Goal: Task Accomplishment & Management: Complete application form

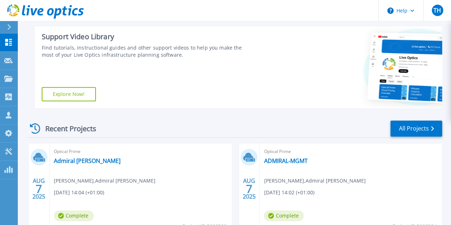
scroll to position [143, 0]
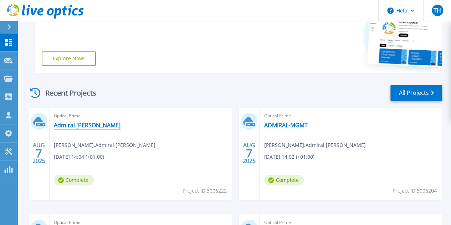
click at [78, 123] on link "Admiral [PERSON_NAME]" at bounding box center [87, 125] width 67 height 7
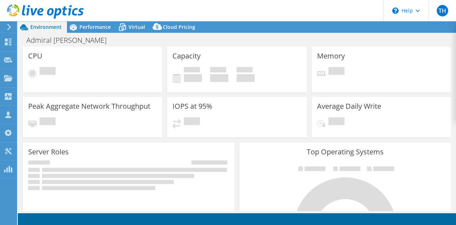
scroll to position [36, 0]
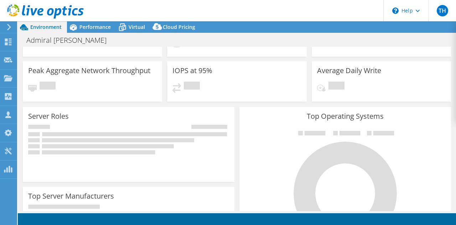
select select "USD"
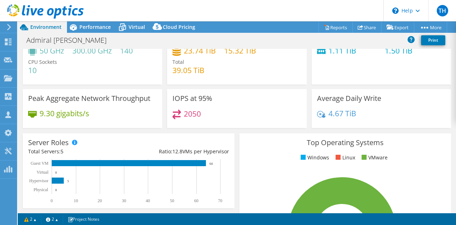
scroll to position [0, 0]
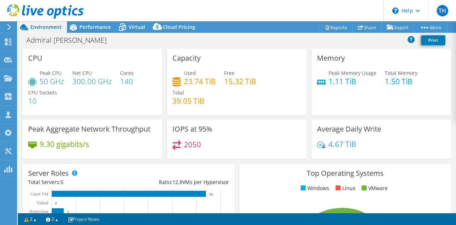
click at [10, 26] on icon at bounding box center [8, 27] width 5 height 6
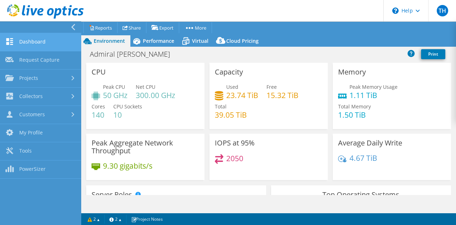
click at [30, 47] on link "Dashboard" at bounding box center [40, 42] width 81 height 18
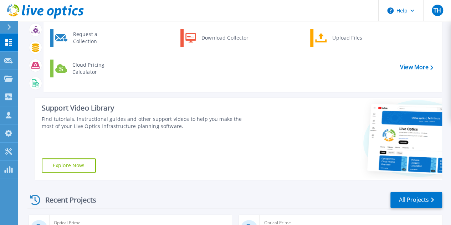
scroll to position [178, 0]
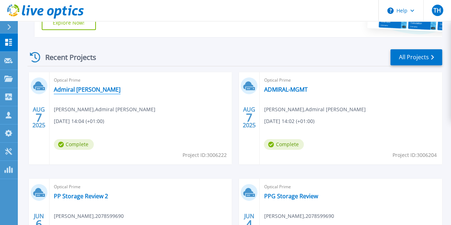
click at [69, 89] on link "Admiral Taverns" at bounding box center [87, 89] width 67 height 7
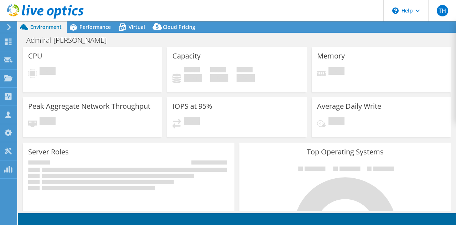
select select "USD"
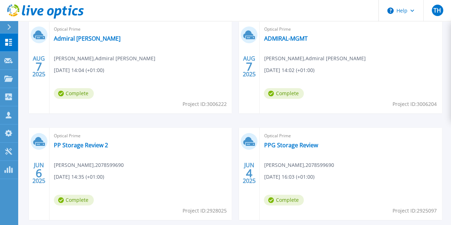
scroll to position [194, 0]
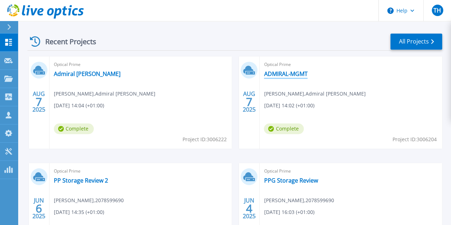
click at [264, 74] on link "ADMIRAL-MGMT" at bounding box center [285, 73] width 43 height 7
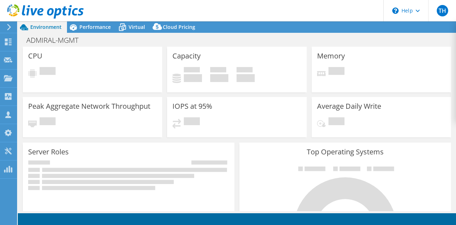
select select "USD"
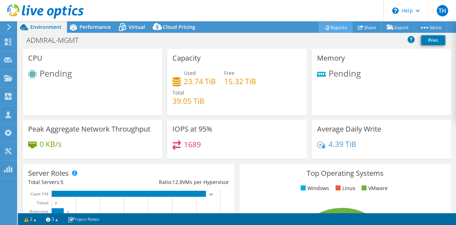
click at [337, 30] on link "Reports" at bounding box center [336, 27] width 34 height 11
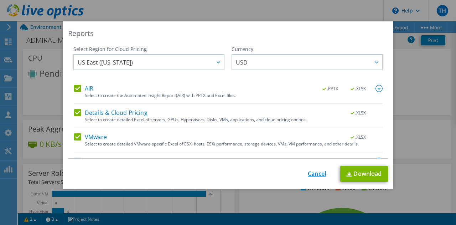
click at [311, 176] on link "Cancel" at bounding box center [317, 173] width 18 height 7
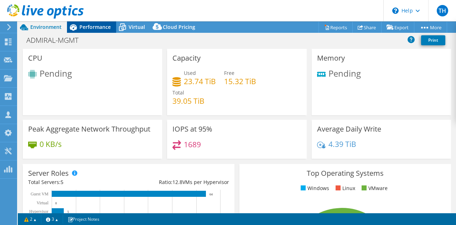
click at [91, 28] on span "Performance" at bounding box center [94, 27] width 31 height 7
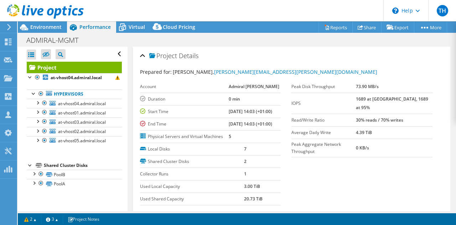
drag, startPoint x: 211, startPoint y: 33, endPoint x: 226, endPoint y: 39, distance: 16.5
click at [226, 39] on div "ADMIRAL-MGMT Print" at bounding box center [237, 39] width 438 height 13
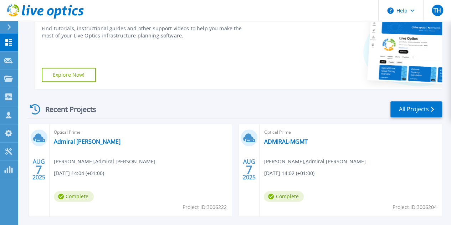
scroll to position [143, 0]
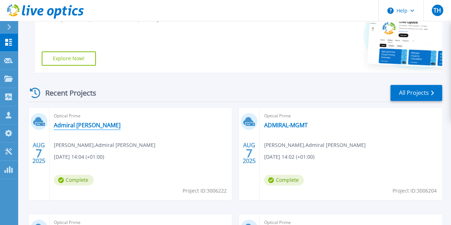
click at [75, 126] on link "Admiral [PERSON_NAME]" at bounding box center [87, 125] width 67 height 7
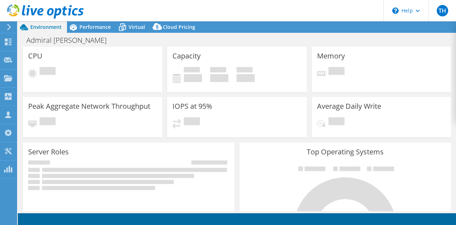
select select "USD"
click at [86, 27] on span "Performance" at bounding box center [94, 27] width 31 height 7
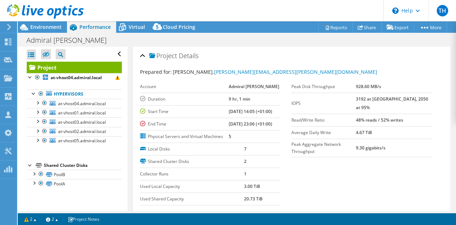
click at [30, 9] on icon at bounding box center [45, 11] width 77 height 15
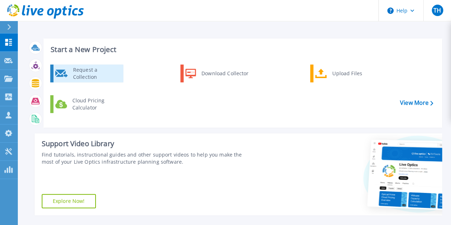
click at [118, 73] on div "Request a Collection" at bounding box center [95, 73] width 52 height 14
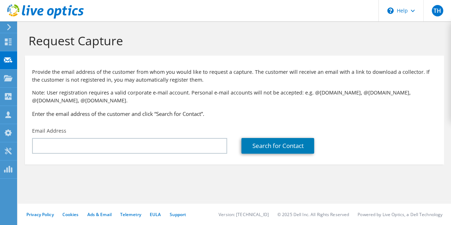
click at [135, 137] on div "Email Address" at bounding box center [129, 140] width 209 height 33
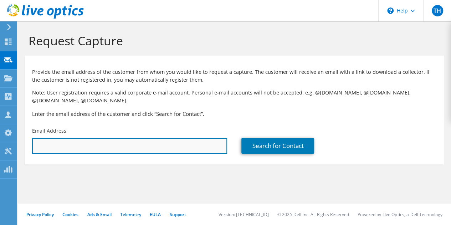
click at [128, 146] on input "text" at bounding box center [129, 146] width 195 height 16
paste input ""Simon Clish" <simon.clish@admiraltaverns.co.uk>"
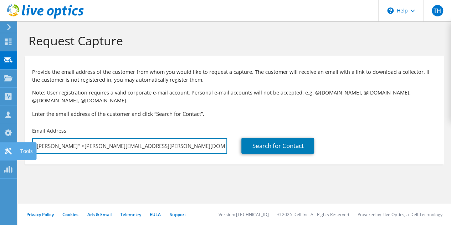
drag, startPoint x: 70, startPoint y: 145, endPoint x: 0, endPoint y: 144, distance: 70.2
click at [0, 144] on div "TH Partner Team Member Tamure Hussain tamurehu@softcat.com softcat.com My Profi…" at bounding box center [225, 112] width 451 height 225
click at [134, 142] on input "simon.clish@admiraltaverns.co.uk>" at bounding box center [129, 146] width 195 height 16
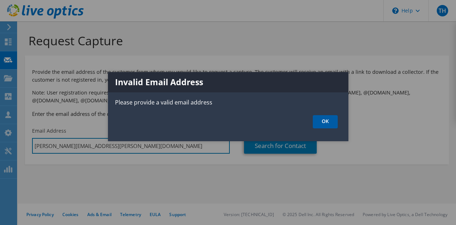
type input "simon.clish@admiraltaverns.co.uk"
click at [324, 121] on link "OK" at bounding box center [325, 121] width 25 height 13
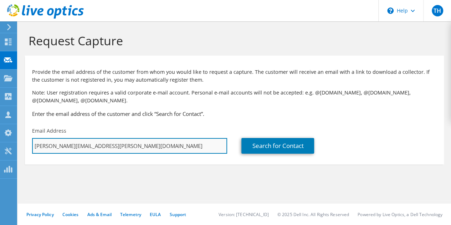
click at [166, 149] on input "simon.clish@admiraltaverns.co.uk" at bounding box center [129, 146] width 195 height 16
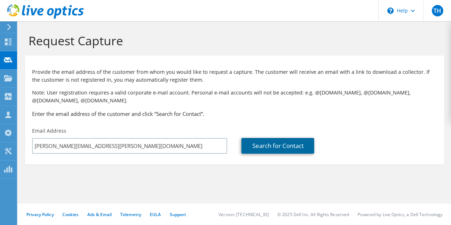
click at [270, 151] on link "Search for Contact" at bounding box center [277, 146] width 73 height 16
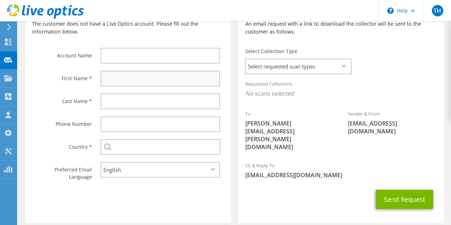
scroll to position [143, 0]
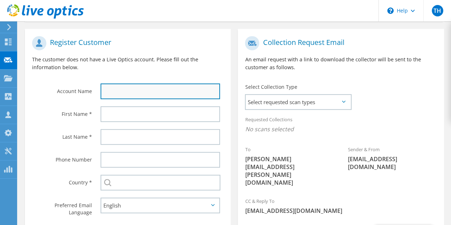
click at [162, 87] on input "text" at bounding box center [159, 91] width 119 height 16
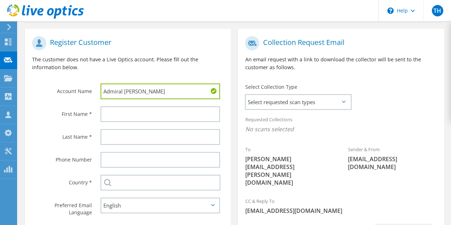
type input "Admiral Taverns"
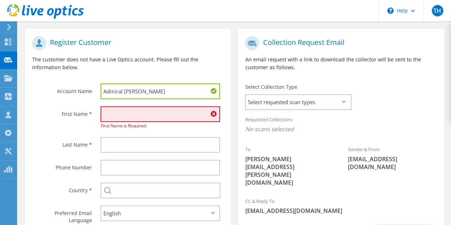
click at [32, 8] on icon at bounding box center [45, 11] width 77 height 15
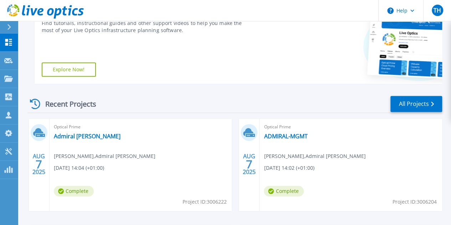
scroll to position [143, 0]
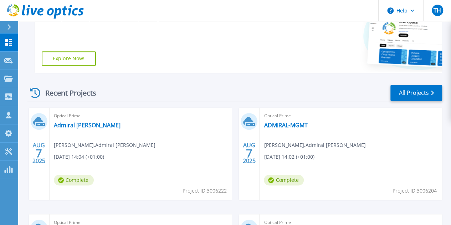
drag, startPoint x: 181, startPoint y: 91, endPoint x: 210, endPoint y: 72, distance: 33.7
click at [210, 72] on div "Support Video Library Find tutorials, instructional guides and other support vi…" at bounding box center [144, 32] width 219 height 82
drag, startPoint x: 210, startPoint y: 72, endPoint x: 200, endPoint y: 60, distance: 15.5
click at [207, 56] on div "Support Video Library Find tutorials, instructional guides and other support vi…" at bounding box center [144, 32] width 219 height 82
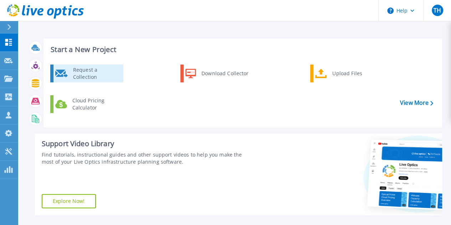
click at [105, 76] on div "Request a Collection" at bounding box center [95, 73] width 52 height 14
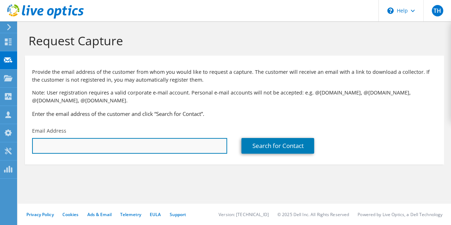
click at [171, 146] on input "text" at bounding box center [129, 146] width 195 height 16
paste input ""[PERSON_NAME]" <[PERSON_NAME][EMAIL_ADDRESS][PERSON_NAME][DOMAIN_NAME]>"
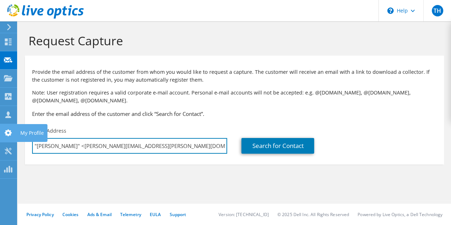
drag, startPoint x: 71, startPoint y: 144, endPoint x: 0, endPoint y: 135, distance: 71.8
click at [0, 135] on div "TH Partner Team Member [PERSON_NAME] [PERSON_NAME][EMAIL_ADDRESS][DOMAIN_NAME] …" at bounding box center [225, 112] width 451 height 225
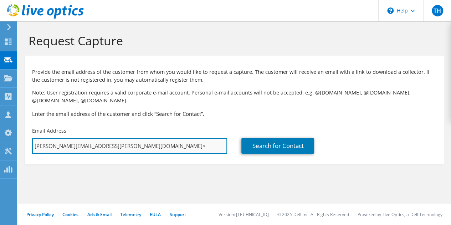
click at [181, 149] on input "[PERSON_NAME][EMAIL_ADDRESS][PERSON_NAME][DOMAIN_NAME]>" at bounding box center [129, 146] width 195 height 16
type input "[PERSON_NAME][EMAIL_ADDRESS][PERSON_NAME][DOMAIN_NAME]"
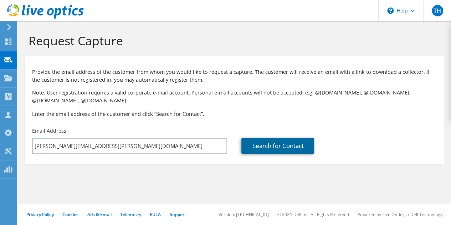
click at [287, 152] on link "Search for Contact" at bounding box center [277, 146] width 73 height 16
